Goal: Task Accomplishment & Management: Use online tool/utility

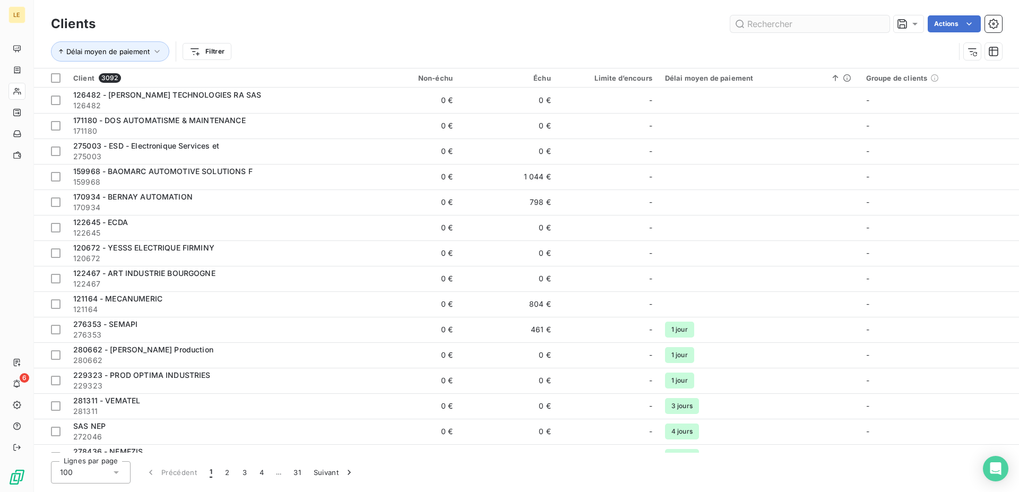
click at [775, 24] on input "text" at bounding box center [809, 23] width 159 height 17
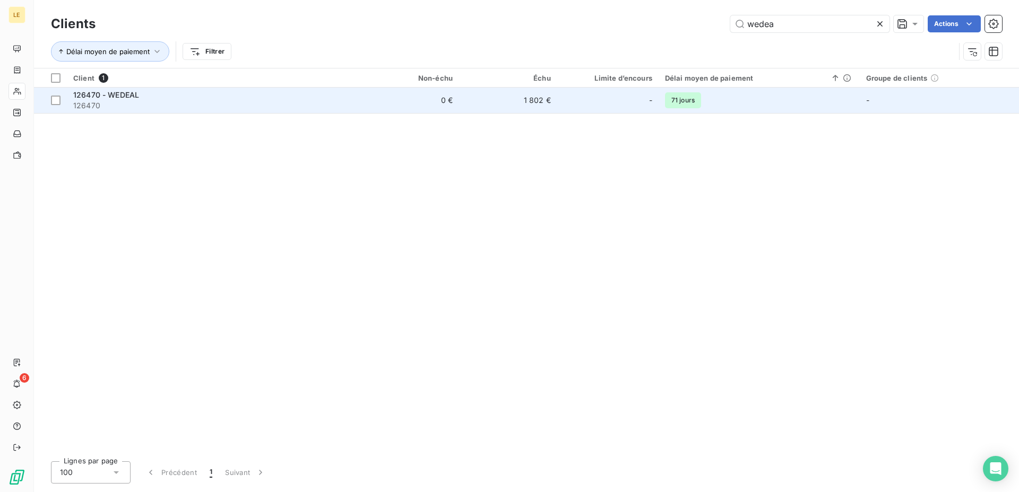
type input "wedea"
click at [237, 97] on div "126470 - WEDEAL" at bounding box center [213, 95] width 281 height 11
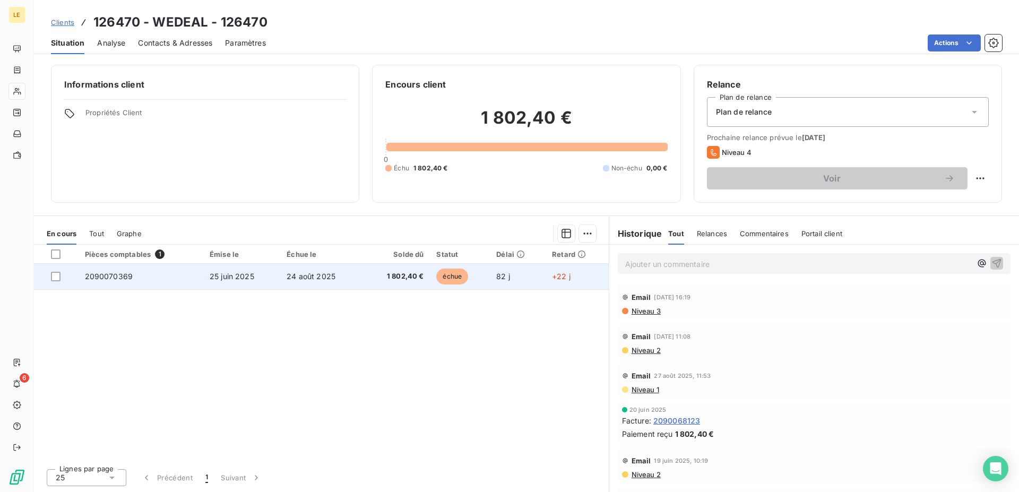
click at [265, 279] on td "25 juin 2025" at bounding box center [241, 276] width 77 height 25
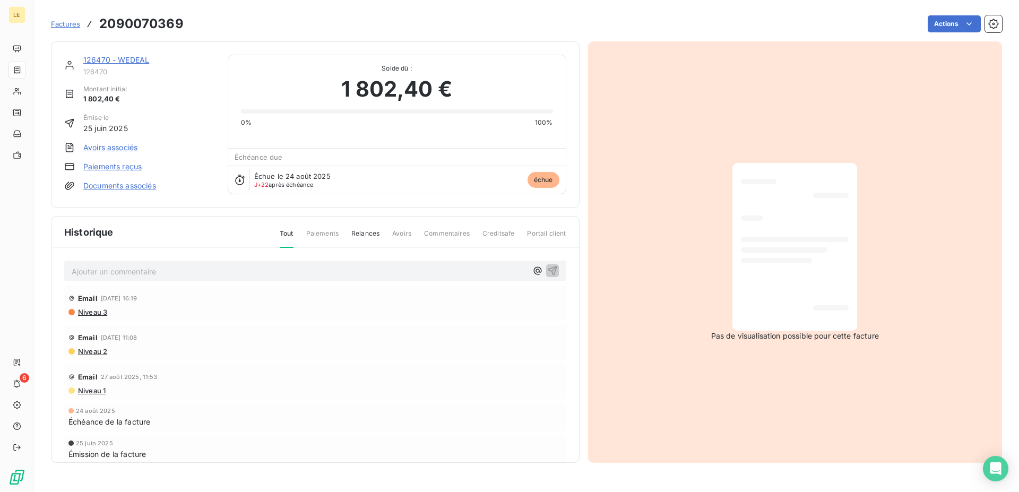
click at [926, 32] on div "Actions" at bounding box center [599, 23] width 806 height 17
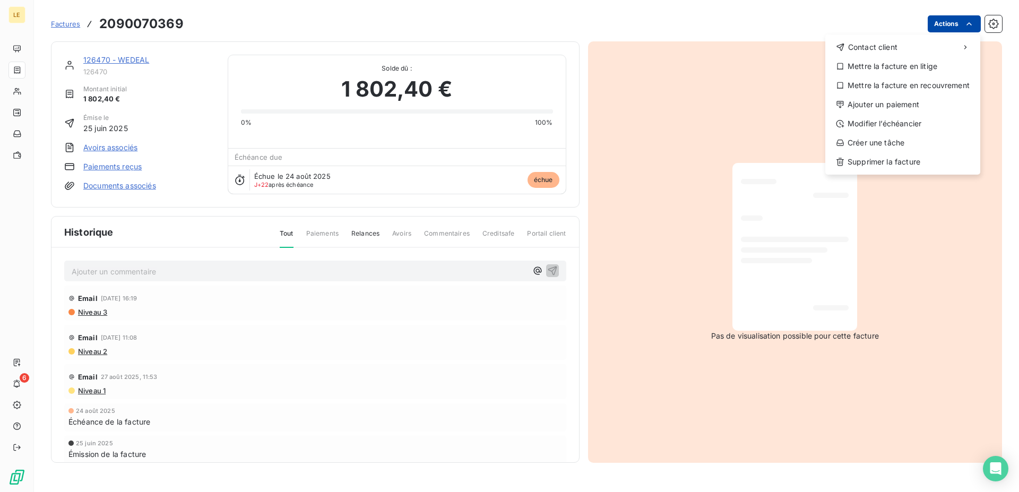
click at [945, 24] on html "LE 6 Factures [PHONE_NUMBER] Actions Contact client Mettre la facture en litige…" at bounding box center [509, 246] width 1019 height 492
click at [912, 103] on div "Ajouter un paiement" at bounding box center [903, 104] width 146 height 17
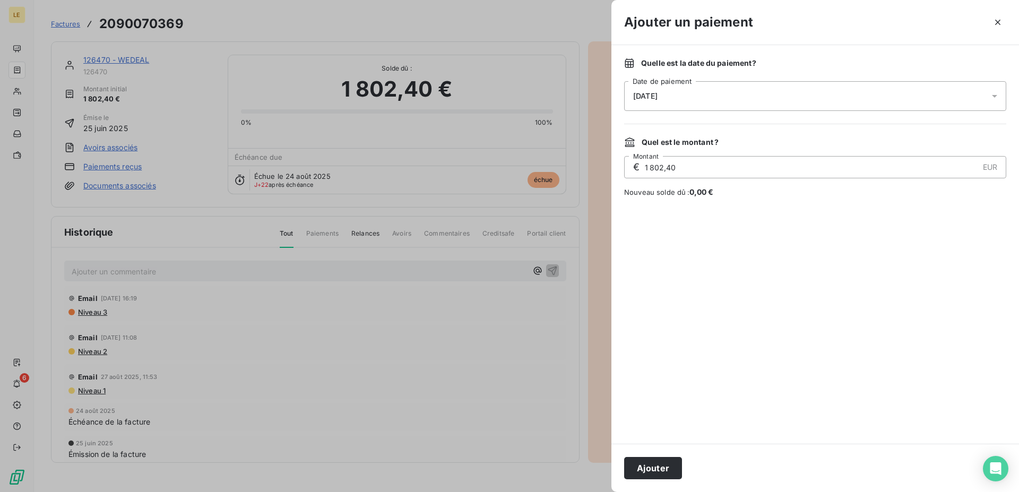
click at [699, 98] on div "[DATE]" at bounding box center [815, 96] width 382 height 30
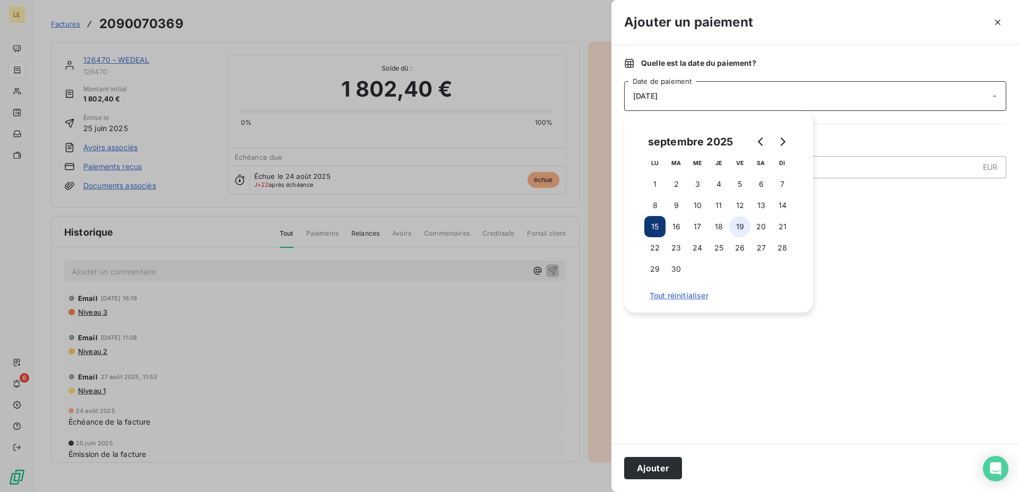
click at [730, 227] on button "19" at bounding box center [739, 226] width 21 height 21
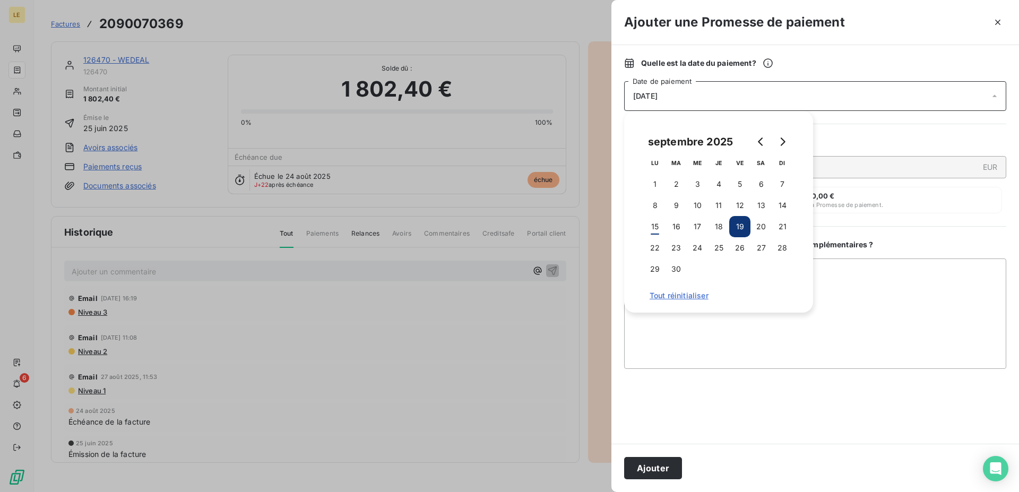
drag, startPoint x: 645, startPoint y: 469, endPoint x: 627, endPoint y: 464, distance: 18.7
click at [644, 469] on button "Ajouter" at bounding box center [653, 468] width 58 height 22
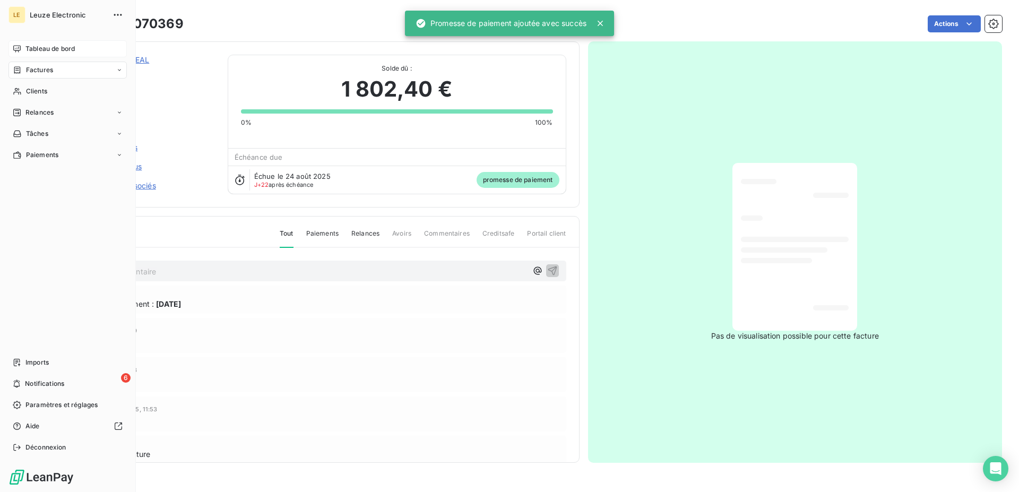
click at [39, 55] on div "Tableau de bord" at bounding box center [67, 48] width 118 height 17
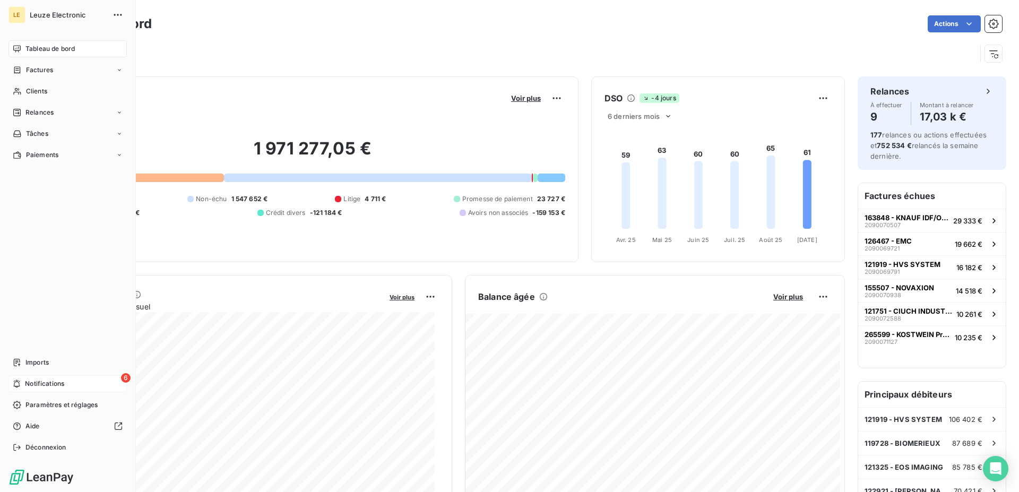
click at [39, 381] on span "Notifications" at bounding box center [44, 384] width 39 height 10
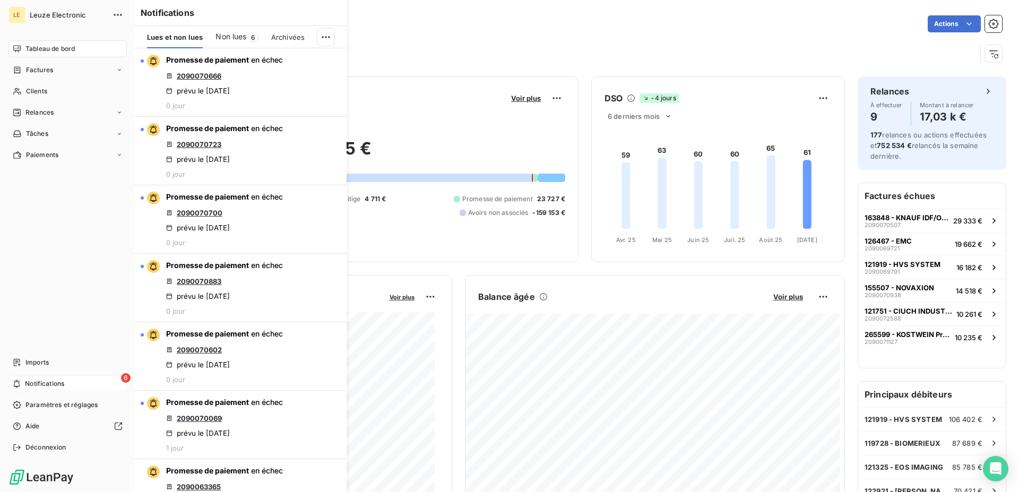
click at [13, 379] on icon at bounding box center [17, 383] width 8 height 8
